Goal: Task Accomplishment & Management: Complete application form

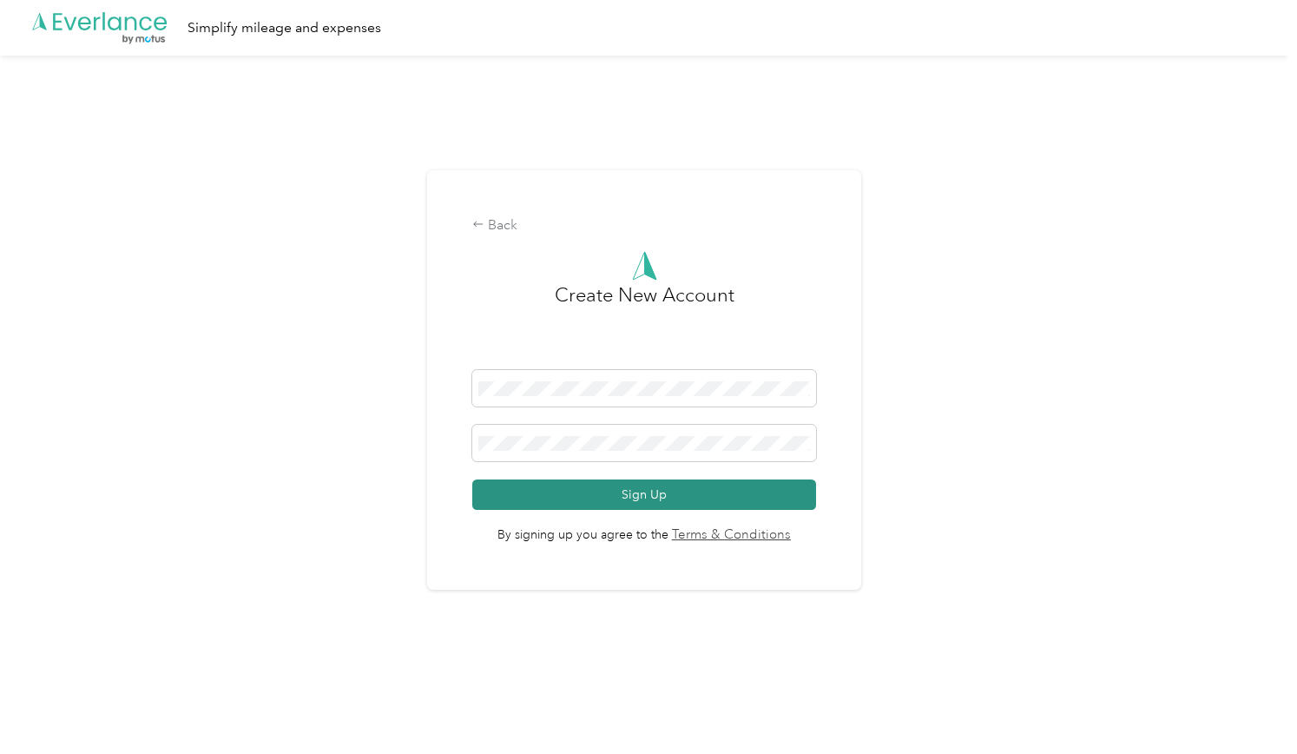
click at [676, 485] on button "Sign Up" at bounding box center [644, 494] width 344 height 30
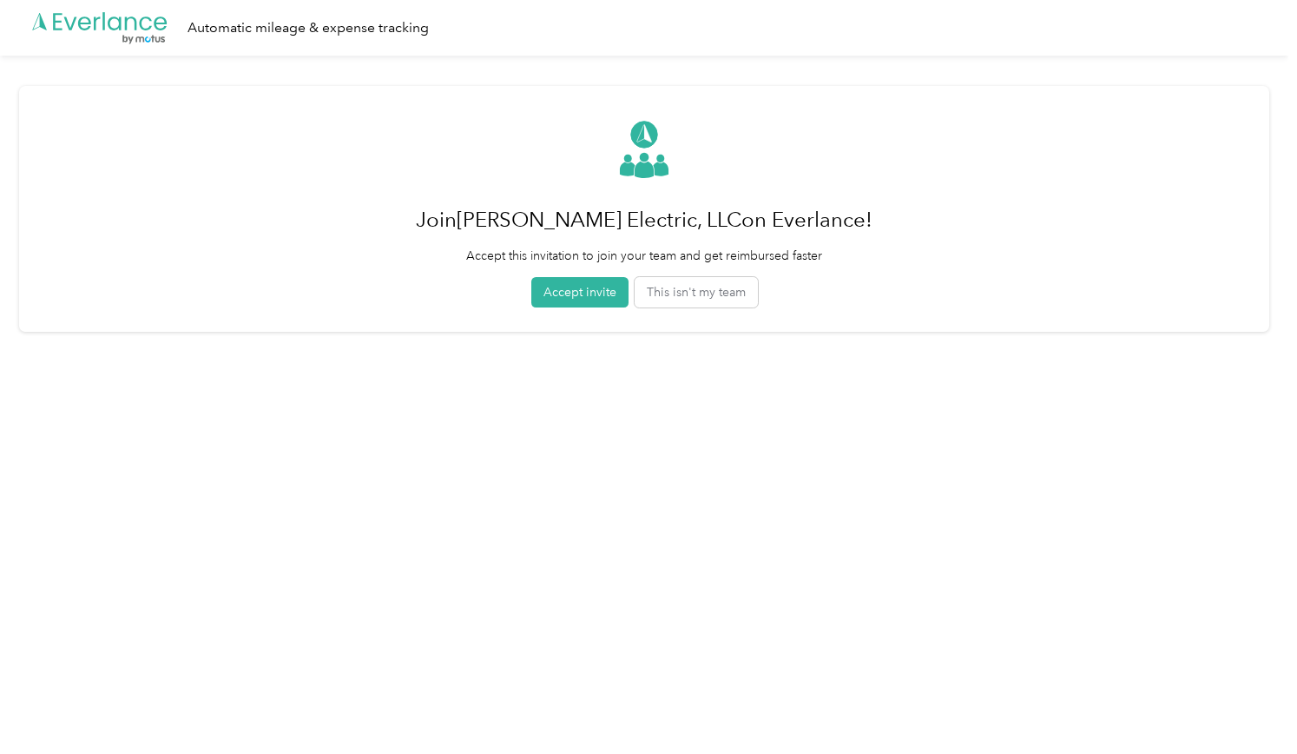
click at [346, 217] on div "[PERSON_NAME] Electric, LLC on Everlance! Accept this invitation to join your t…" at bounding box center [644, 209] width 1251 height 246
